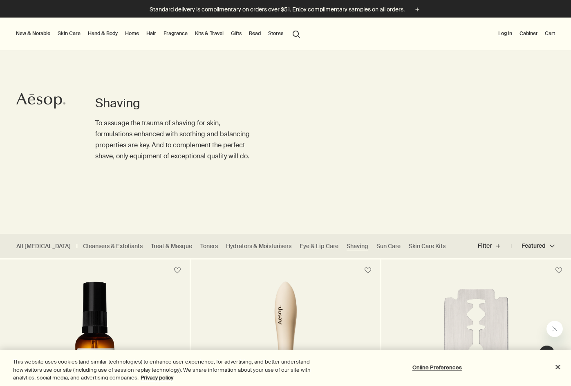
click at [70, 35] on link "Skin Care" at bounding box center [69, 34] width 26 height 10
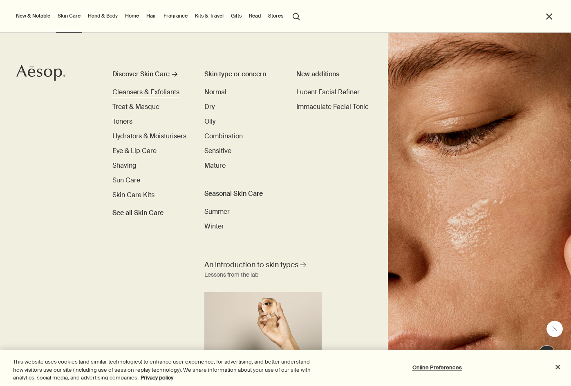
click at [136, 91] on span "Cleansers & Exfoliants" at bounding box center [145, 92] width 67 height 9
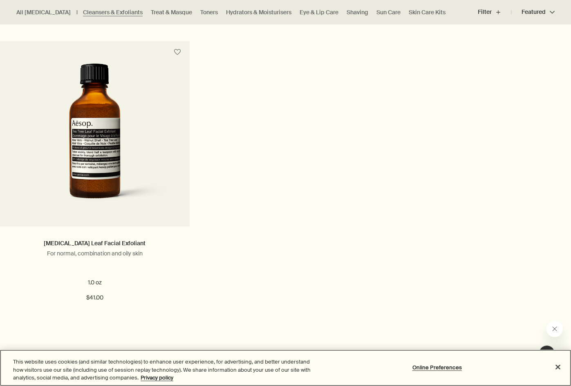
scroll to position [1710, 0]
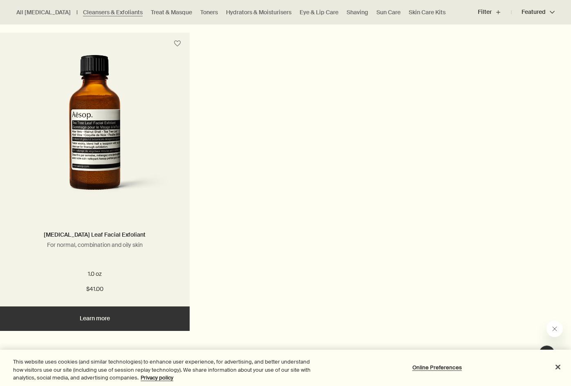
click at [122, 138] on img at bounding box center [94, 130] width 155 height 151
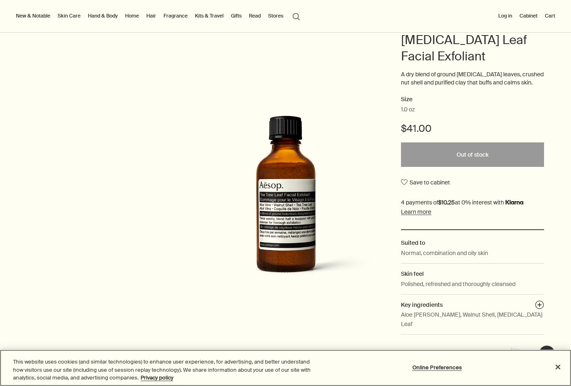
scroll to position [80, 0]
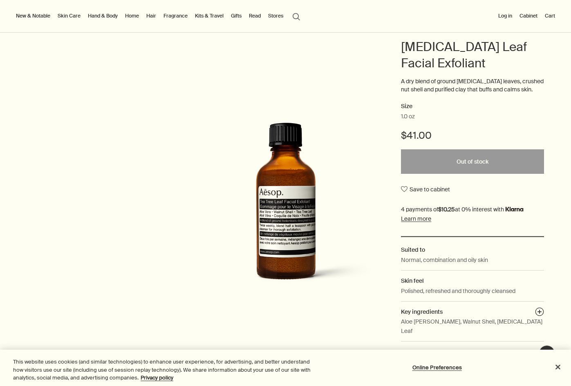
click at [286, 178] on img at bounding box center [286, 211] width 180 height 176
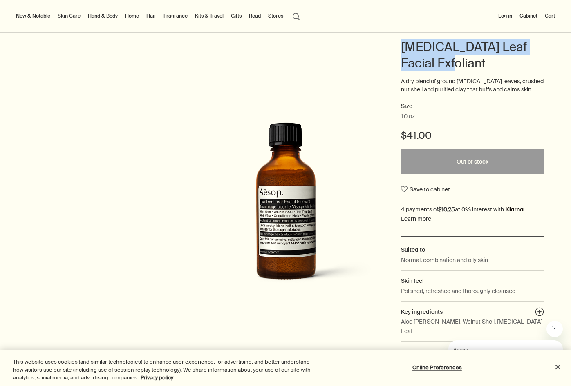
drag, startPoint x: 402, startPoint y: 48, endPoint x: 461, endPoint y: 68, distance: 62.3
click at [461, 68] on h1 "Tea Tree Leaf Facial Exfoliant" at bounding box center [472, 55] width 143 height 33
copy h1 "Tea Tree Leaf Facial Exfoliant"
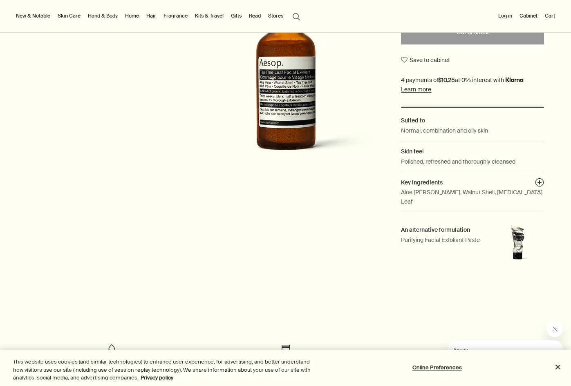
scroll to position [157, 0]
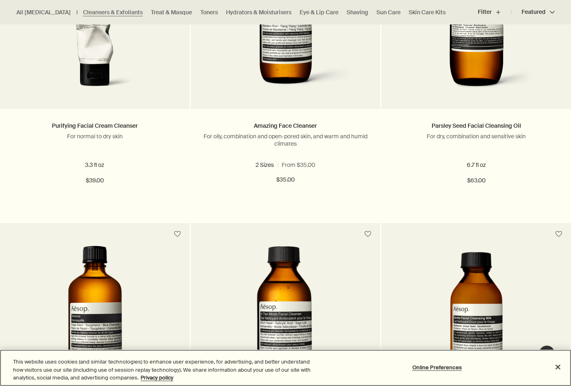
scroll to position [572, 0]
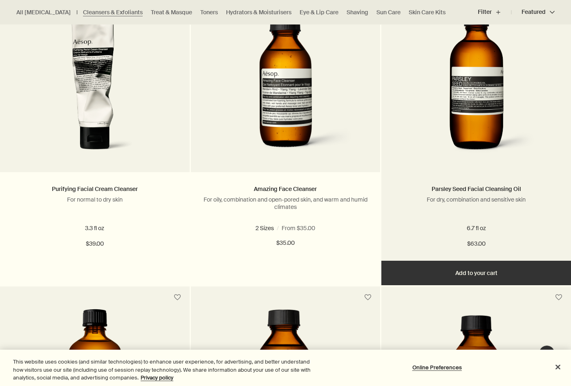
click at [500, 120] on img at bounding box center [475, 84] width 131 height 151
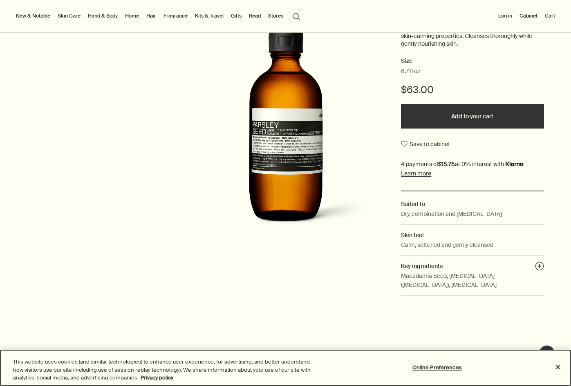
scroll to position [176, 0]
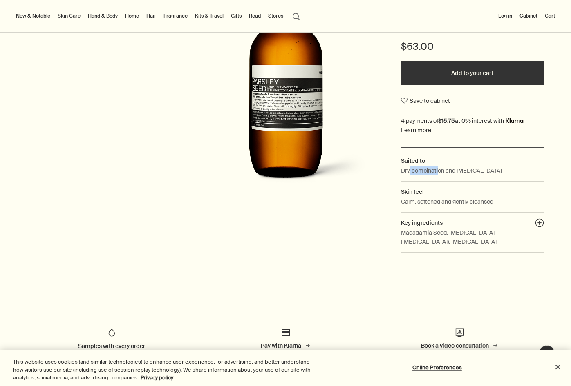
drag, startPoint x: 410, startPoint y: 172, endPoint x: 439, endPoint y: 172, distance: 28.2
click at [439, 172] on p "Dry, combination and sensitive skin" at bounding box center [451, 170] width 101 height 9
click at [439, 171] on p "Dry, combination and sensitive skin" at bounding box center [451, 170] width 101 height 9
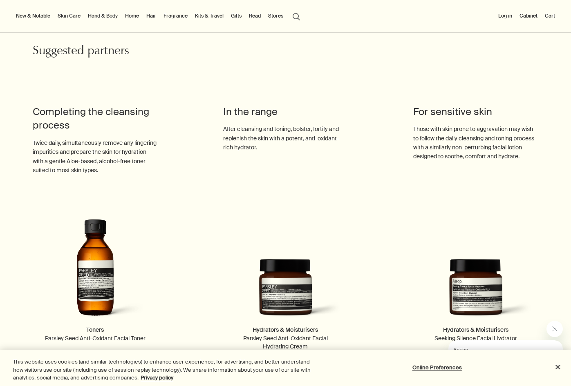
scroll to position [986, 0]
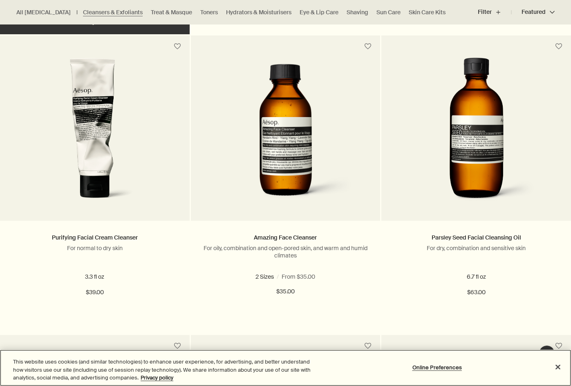
scroll to position [534, 0]
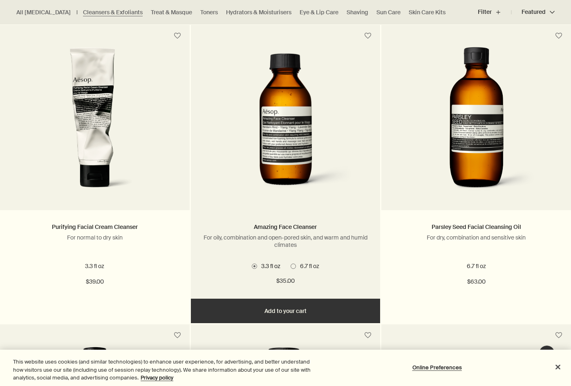
click at [286, 132] on img at bounding box center [285, 122] width 148 height 151
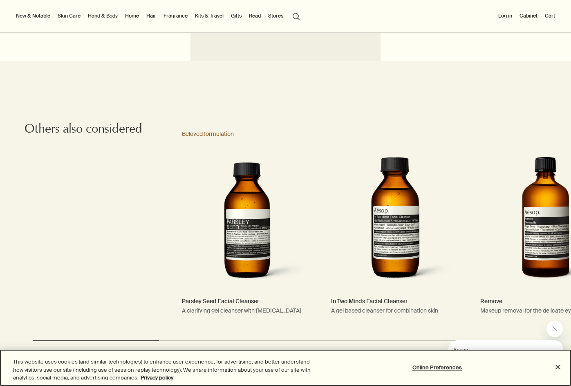
scroll to position [1346, 0]
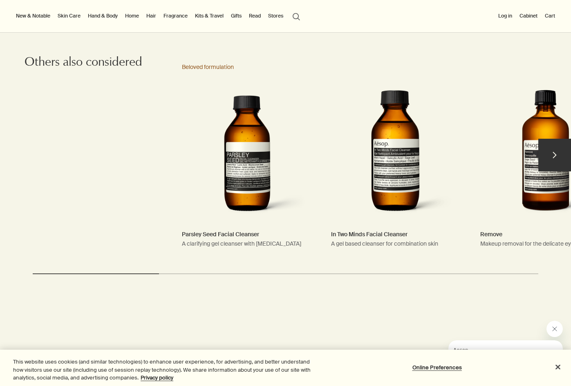
click at [250, 184] on link "Parsley Seed Facial Cleanser A clarifying gel cleanser with Lactic Acid Beloved…" at bounding box center [247, 159] width 147 height 208
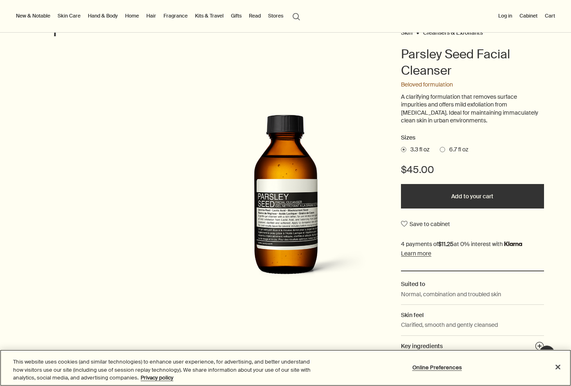
scroll to position [72, 0]
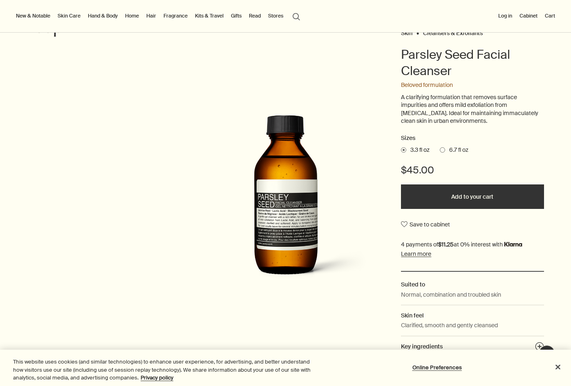
click at [441, 149] on span at bounding box center [441, 149] width 5 height 5
click at [439, 149] on input "6.7 fl oz" at bounding box center [439, 148] width 0 height 5
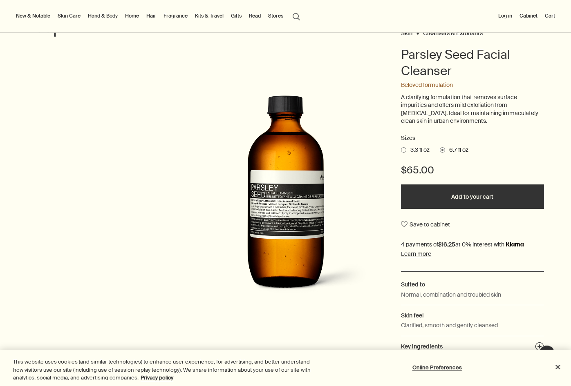
click at [404, 150] on span at bounding box center [403, 149] width 5 height 5
click at [401, 150] on input "3.3 fl oz" at bounding box center [401, 148] width 0 height 5
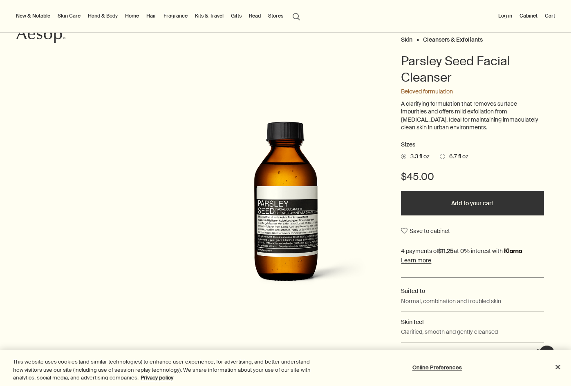
scroll to position [58, 0]
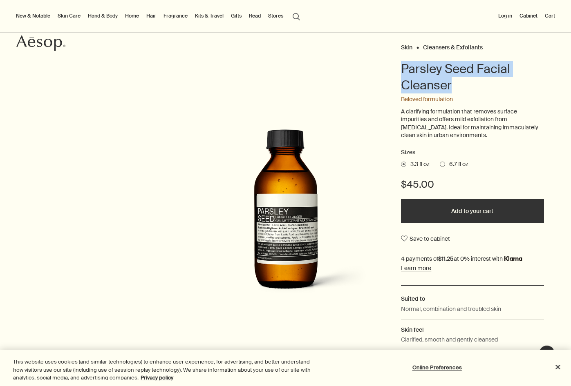
drag, startPoint x: 401, startPoint y: 68, endPoint x: 457, endPoint y: 79, distance: 57.5
click at [457, 79] on h1 "Parsley Seed Facial Cleanser" at bounding box center [472, 77] width 143 height 33
copy h1 "Parsley Seed Facial Cleanser"
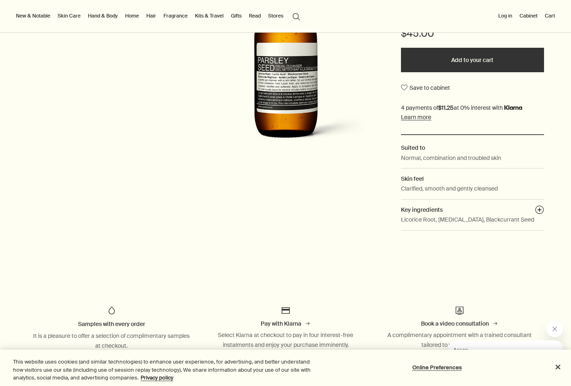
scroll to position [0, 0]
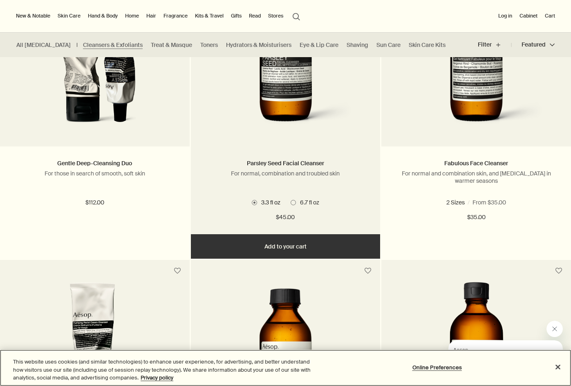
scroll to position [183, 0]
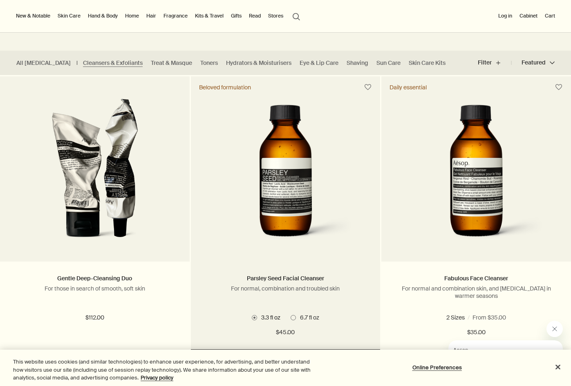
click at [331, 171] on img at bounding box center [285, 173] width 148 height 151
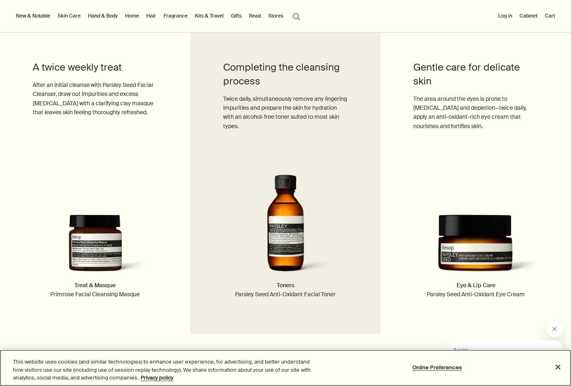
scroll to position [1045, 0]
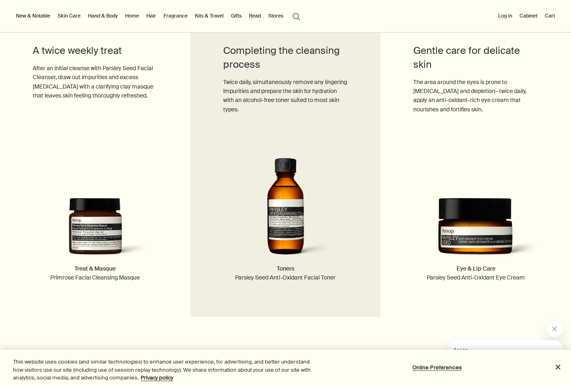
click at [253, 185] on img at bounding box center [285, 211] width 125 height 106
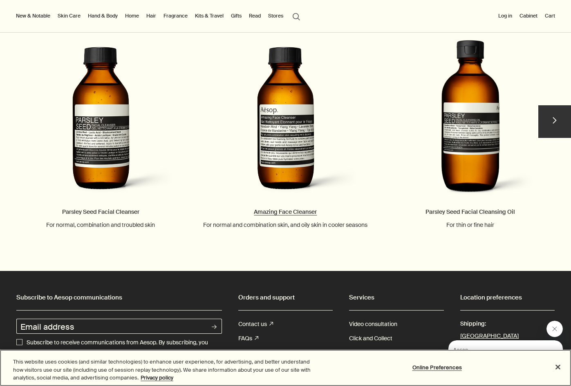
scroll to position [1079, 0]
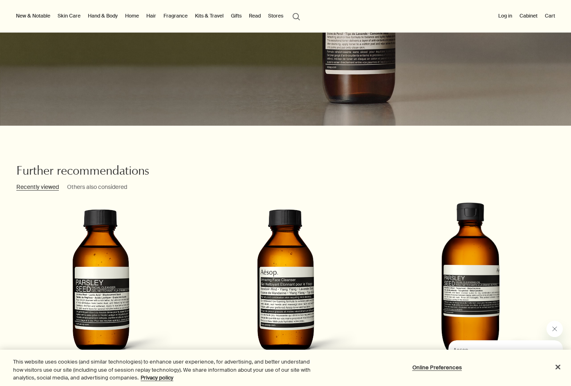
click at [78, 188] on h3 "Others also considered" at bounding box center [97, 188] width 60 height 10
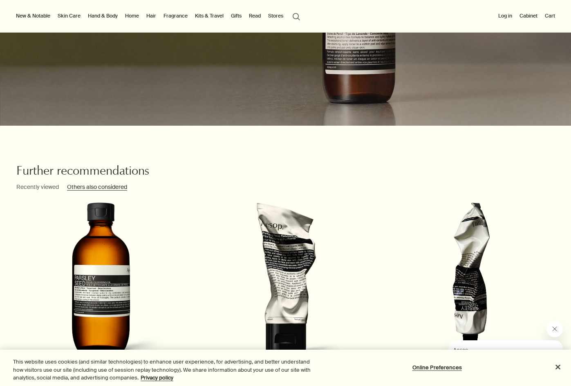
click at [52, 190] on h3 "Recently viewed" at bounding box center [37, 188] width 42 height 10
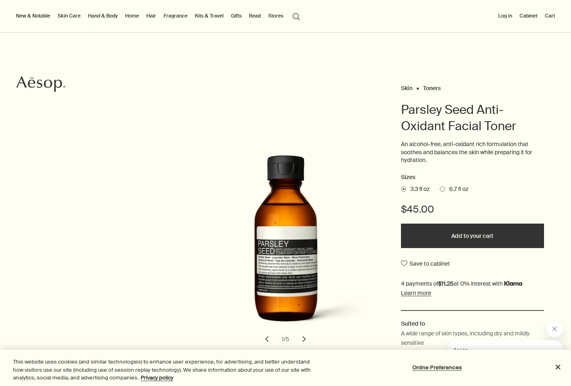
scroll to position [0, 0]
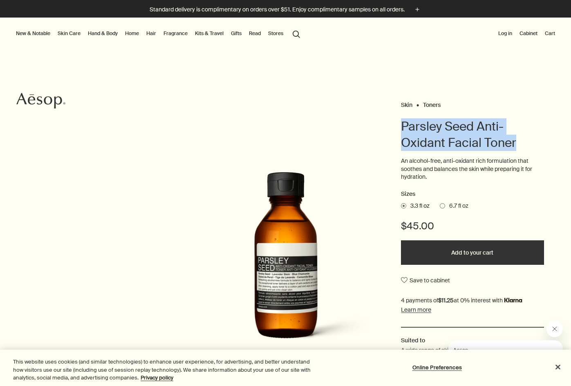
drag, startPoint x: 402, startPoint y: 125, endPoint x: 526, endPoint y: 143, distance: 124.7
click at [526, 143] on h1 "Parsley Seed Anti-Oxidant Facial Toner" at bounding box center [472, 134] width 143 height 33
copy h1 "Parsley Seed Anti-Oxidant Facial Toner"
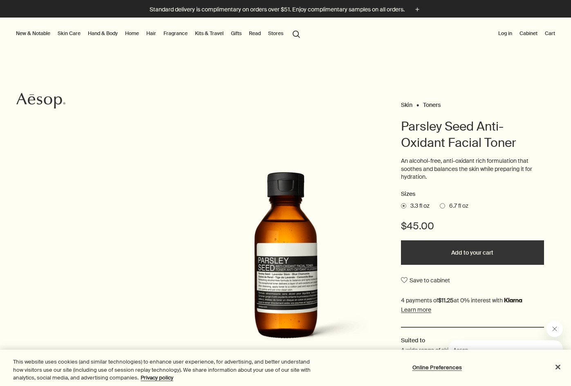
click at [442, 205] on span at bounding box center [441, 205] width 5 height 5
click at [439, 205] on input "6.7 fl oz" at bounding box center [439, 204] width 0 height 5
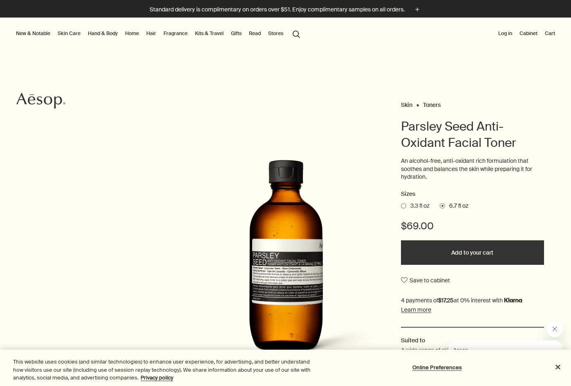
click at [406, 204] on span "3.3 fl oz" at bounding box center [417, 206] width 23 height 8
click at [401, 204] on input "3.3 fl oz" at bounding box center [401, 204] width 0 height 5
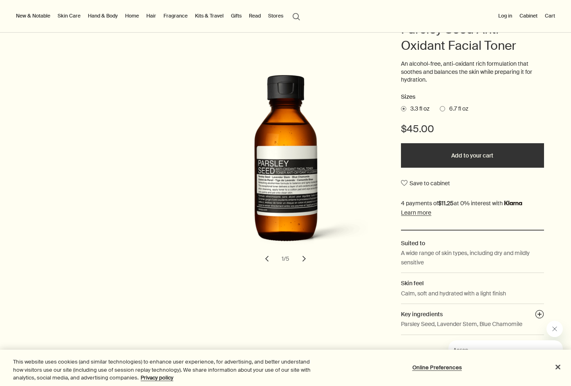
scroll to position [54, 0]
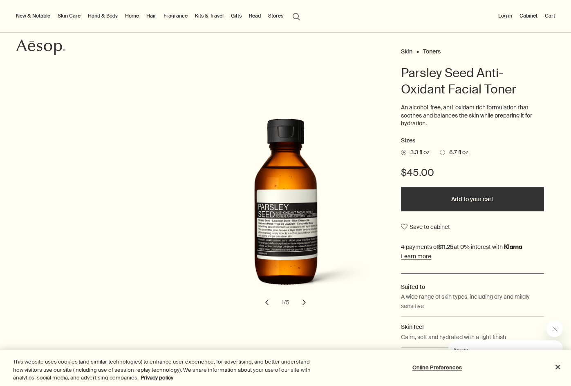
click at [308, 306] on button "chevron" at bounding box center [304, 303] width 18 height 18
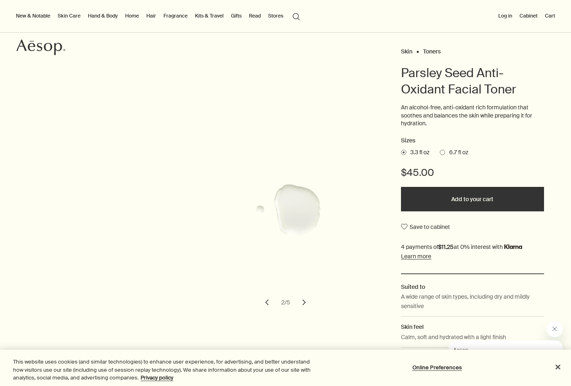
click at [308, 306] on button "chevron" at bounding box center [304, 303] width 18 height 18
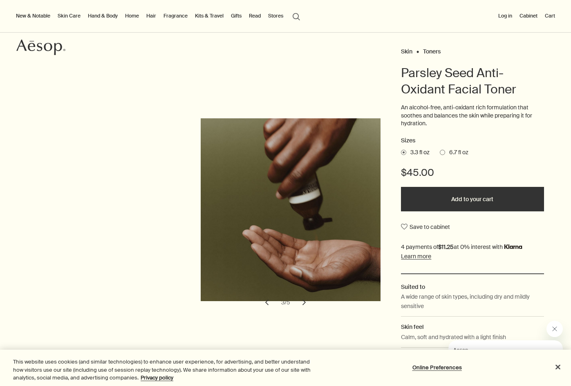
click at [308, 306] on button "chevron" at bounding box center [304, 303] width 18 height 18
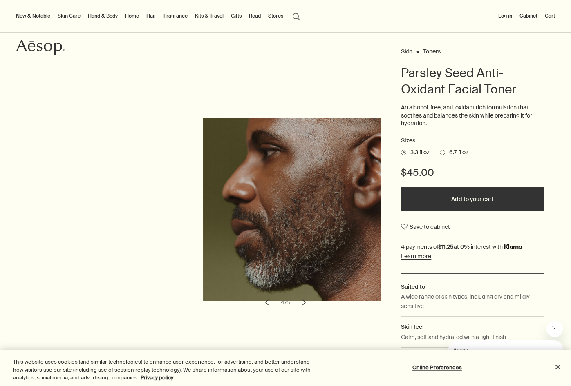
click at [308, 306] on button "chevron" at bounding box center [304, 303] width 18 height 18
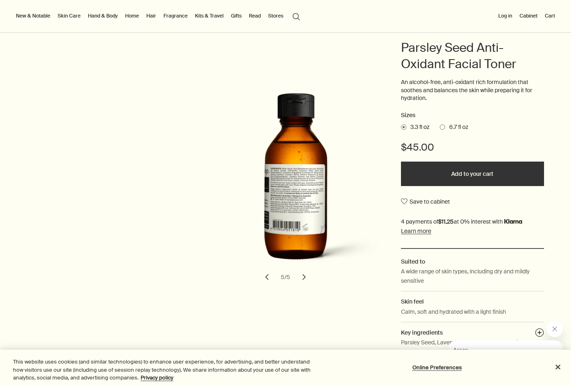
scroll to position [0, 0]
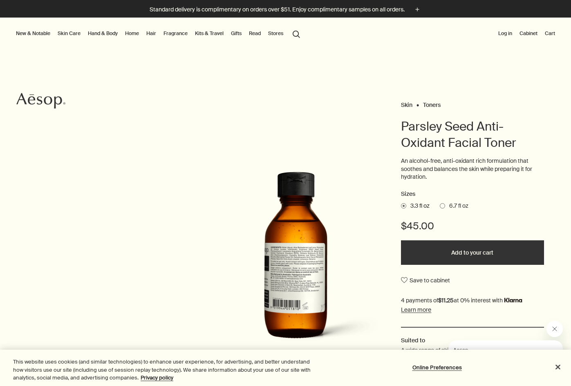
click at [67, 30] on link "Skin Care" at bounding box center [69, 34] width 26 height 10
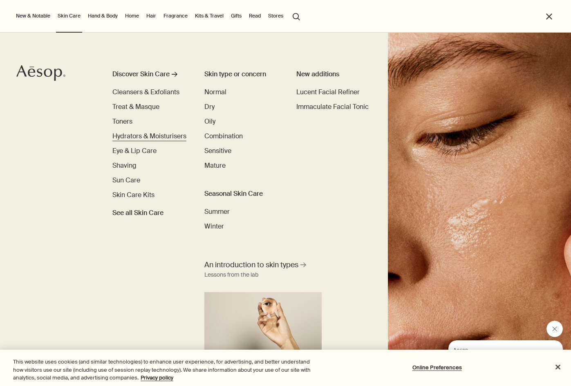
click at [162, 138] on span "Hydrators & Moisturisers" at bounding box center [149, 136] width 74 height 9
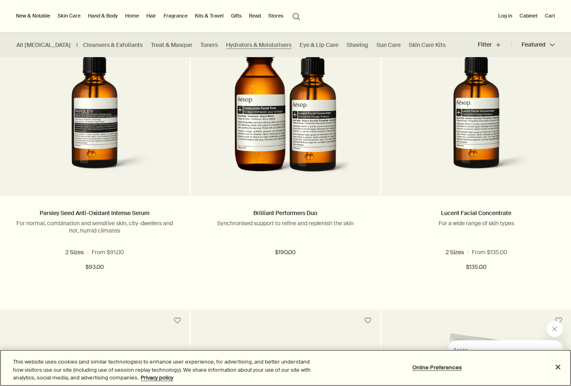
scroll to position [517, 0]
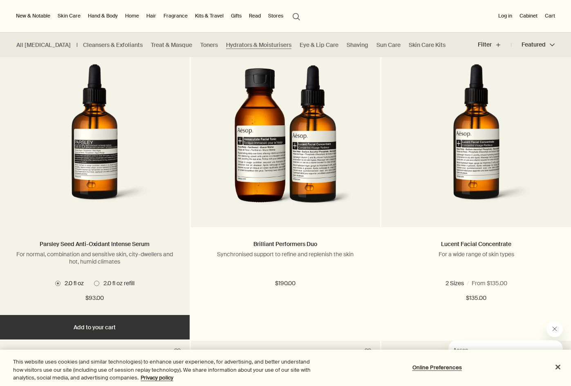
click at [103, 187] on img at bounding box center [94, 139] width 155 height 151
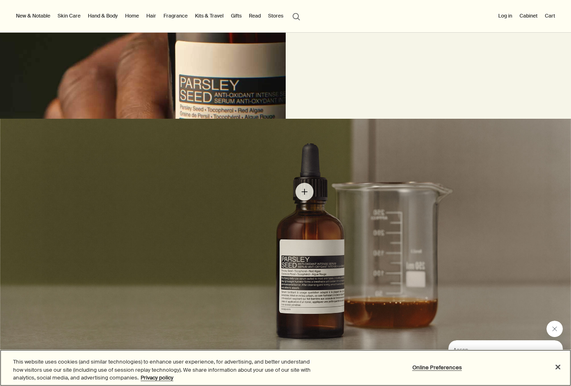
scroll to position [806, 0]
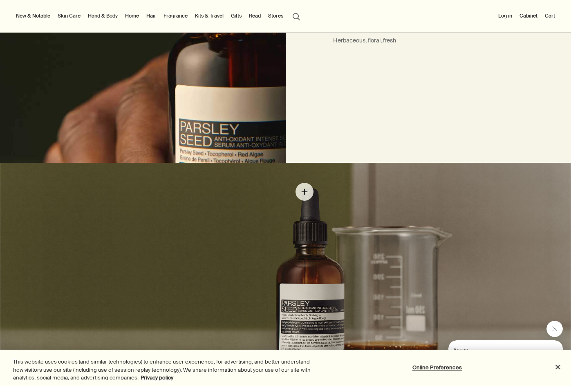
click at [304, 192] on img at bounding box center [285, 285] width 571 height 245
click at [299, 202] on img at bounding box center [285, 285] width 571 height 245
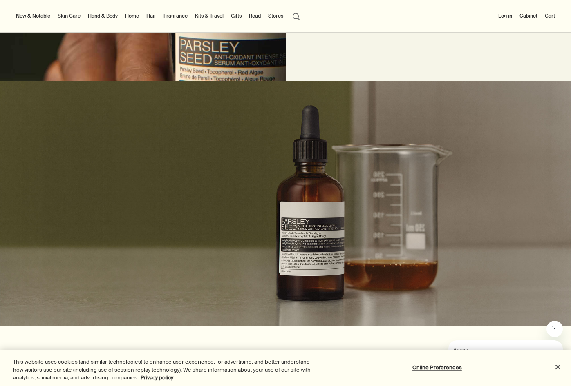
scroll to position [826, 0]
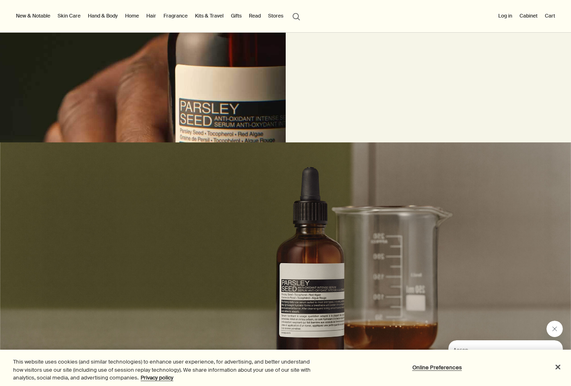
click at [306, 160] on img at bounding box center [285, 265] width 571 height 245
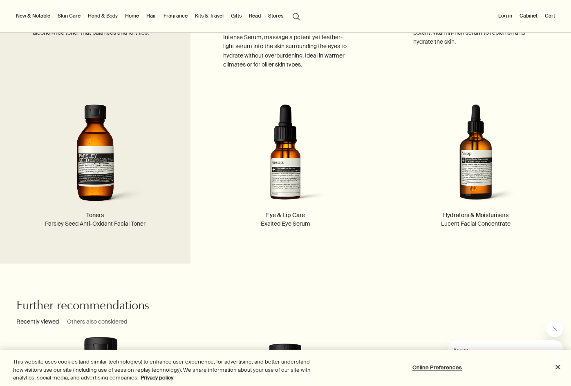
scroll to position [1152, 0]
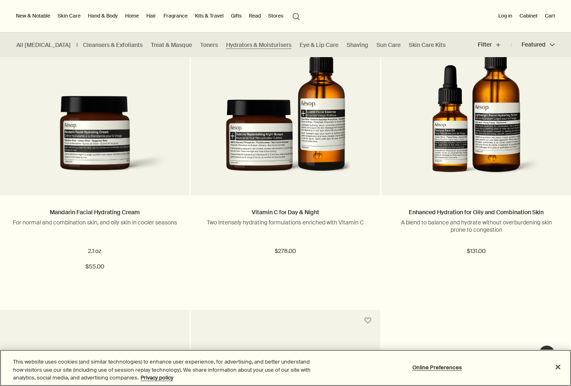
scroll to position [1732, 0]
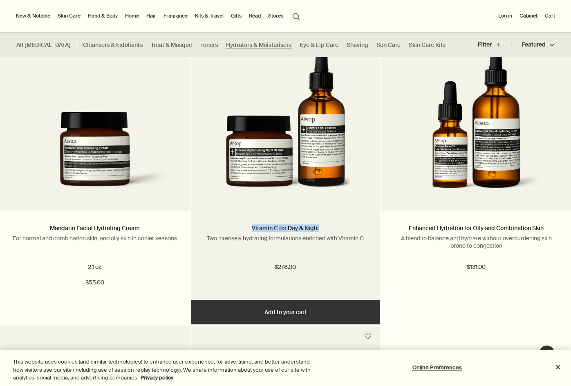
drag, startPoint x: 322, startPoint y: 229, endPoint x: 241, endPoint y: 232, distance: 80.9
click at [241, 232] on h2 "Vitamin C for Day & Night" at bounding box center [285, 229] width 165 height 10
copy link "Vitamin C for Day & Night"
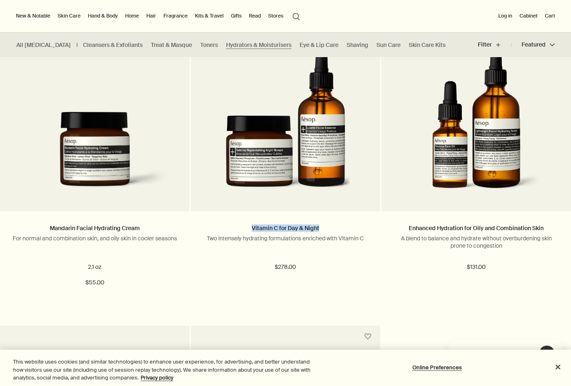
scroll to position [0, 0]
